Goal: Find specific page/section: Find specific page/section

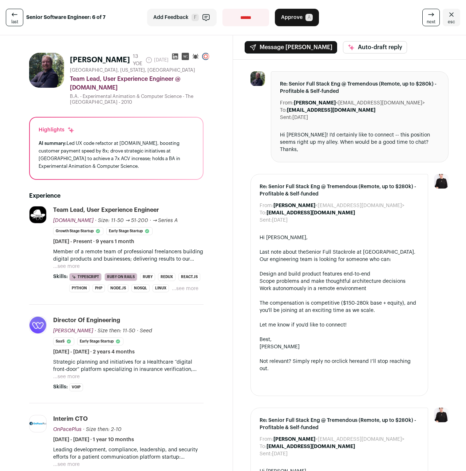
scroll to position [5, 0]
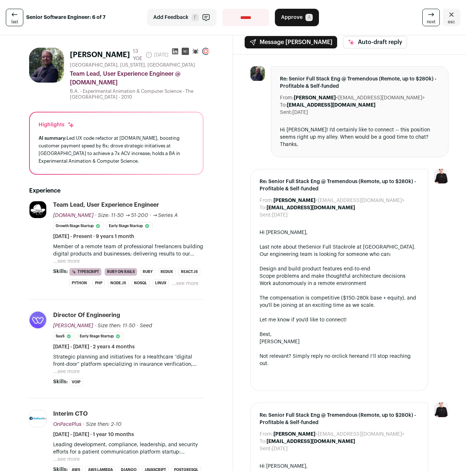
click at [71, 258] on button "...see more" at bounding box center [66, 261] width 27 height 7
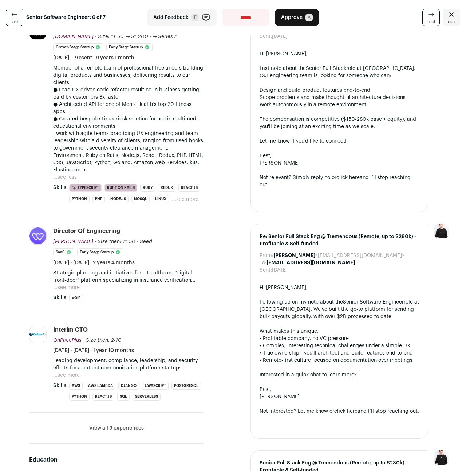
scroll to position [217, 0]
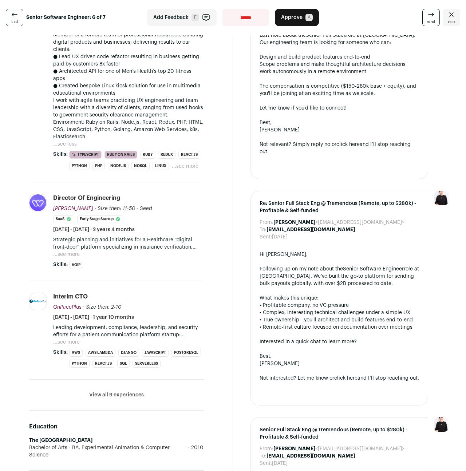
click at [136, 162] on li "NoSQL" at bounding box center [140, 166] width 18 height 8
